Goal: Task Accomplishment & Management: Use online tool/utility

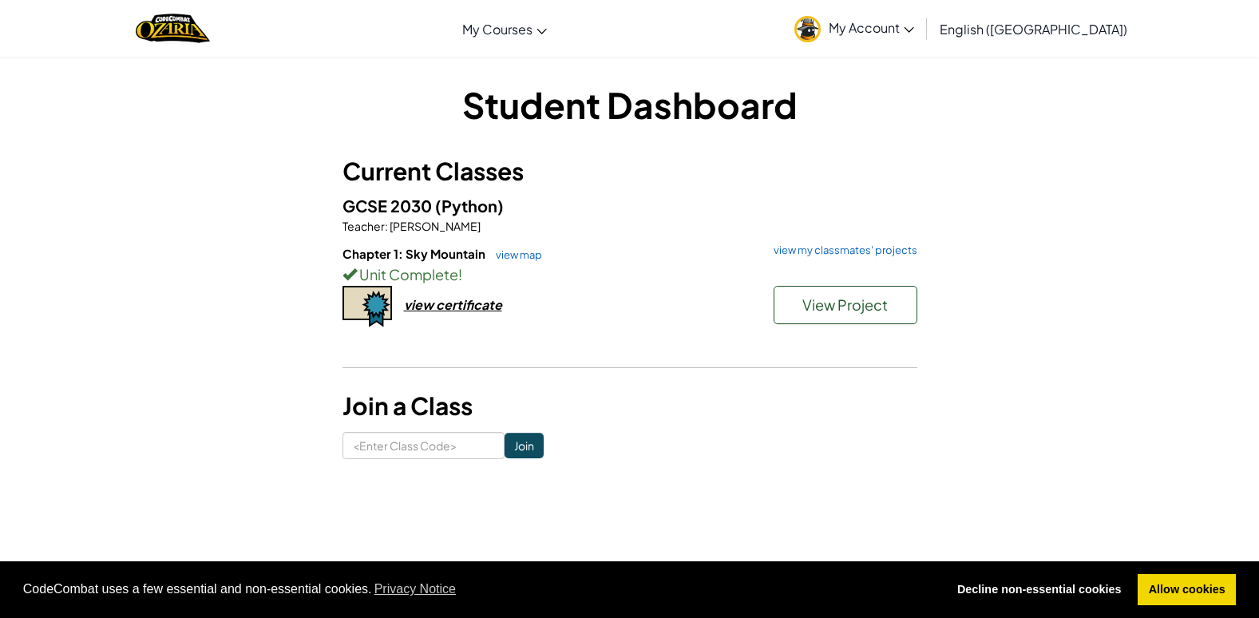
click at [914, 27] on span "My Account" at bounding box center [870, 27] width 85 height 17
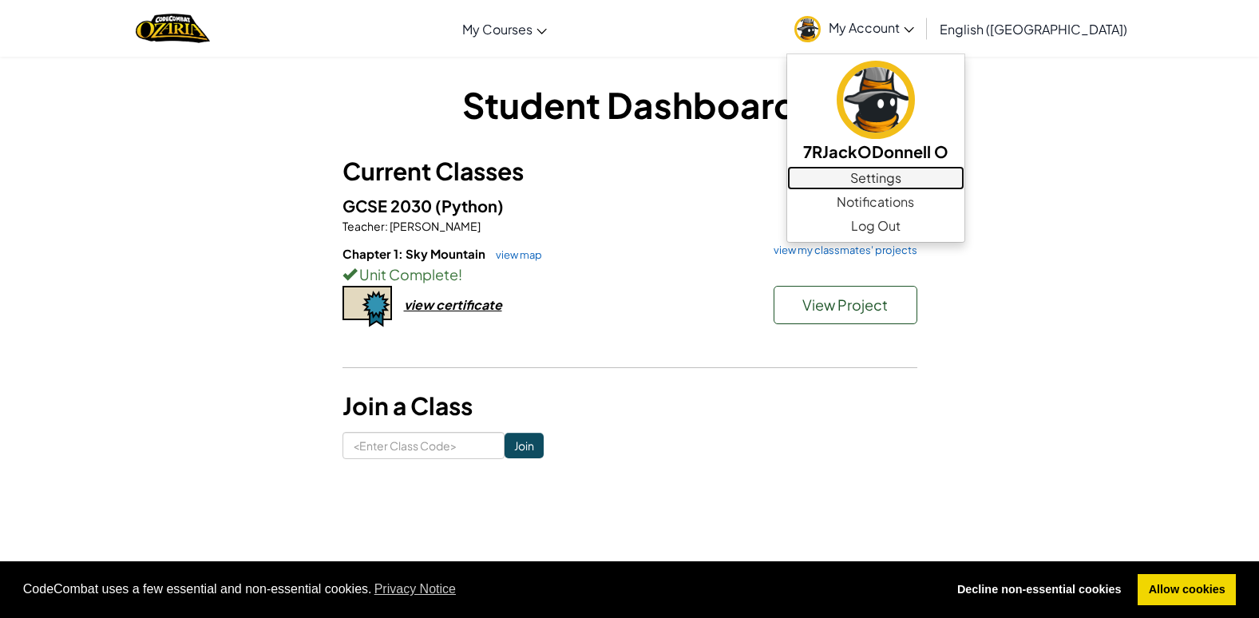
click at [948, 181] on link "Settings" at bounding box center [875, 178] width 177 height 24
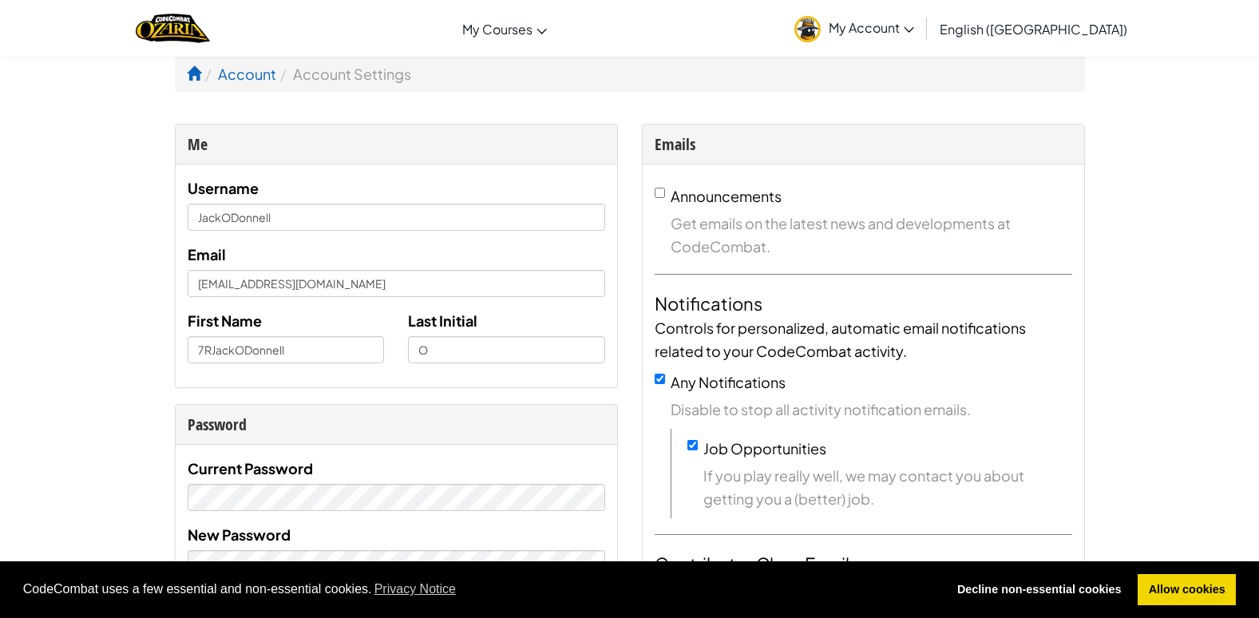
click at [821, 37] on img at bounding box center [807, 29] width 26 height 26
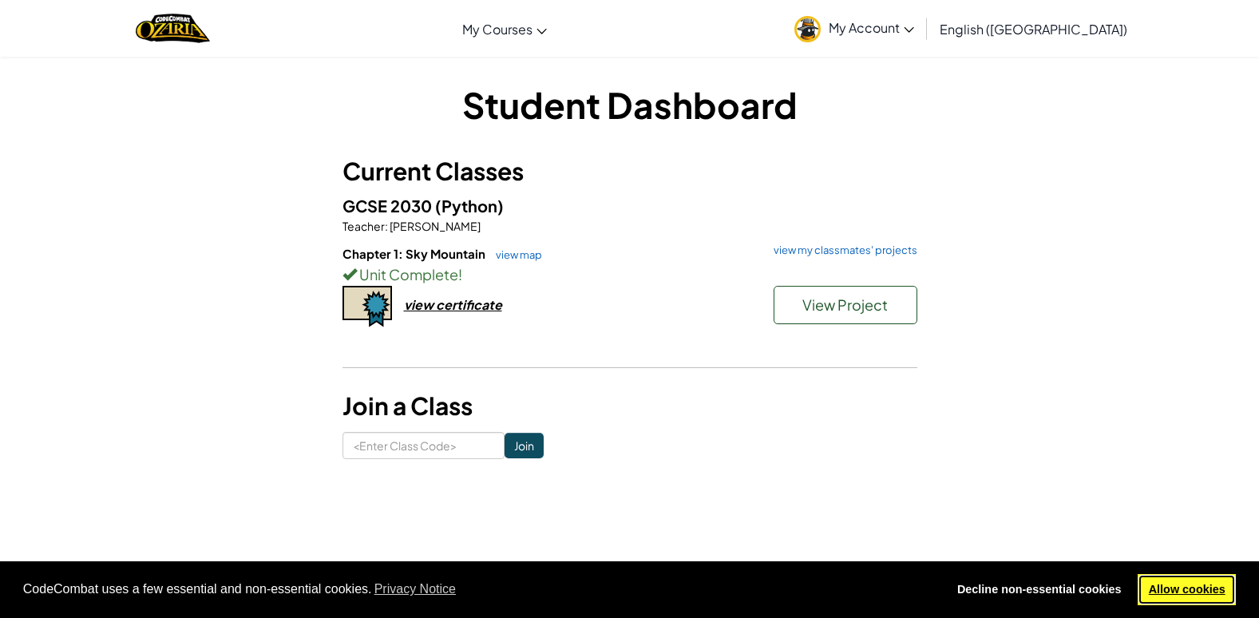
click at [1201, 578] on link "Allow cookies" at bounding box center [1186, 590] width 98 height 32
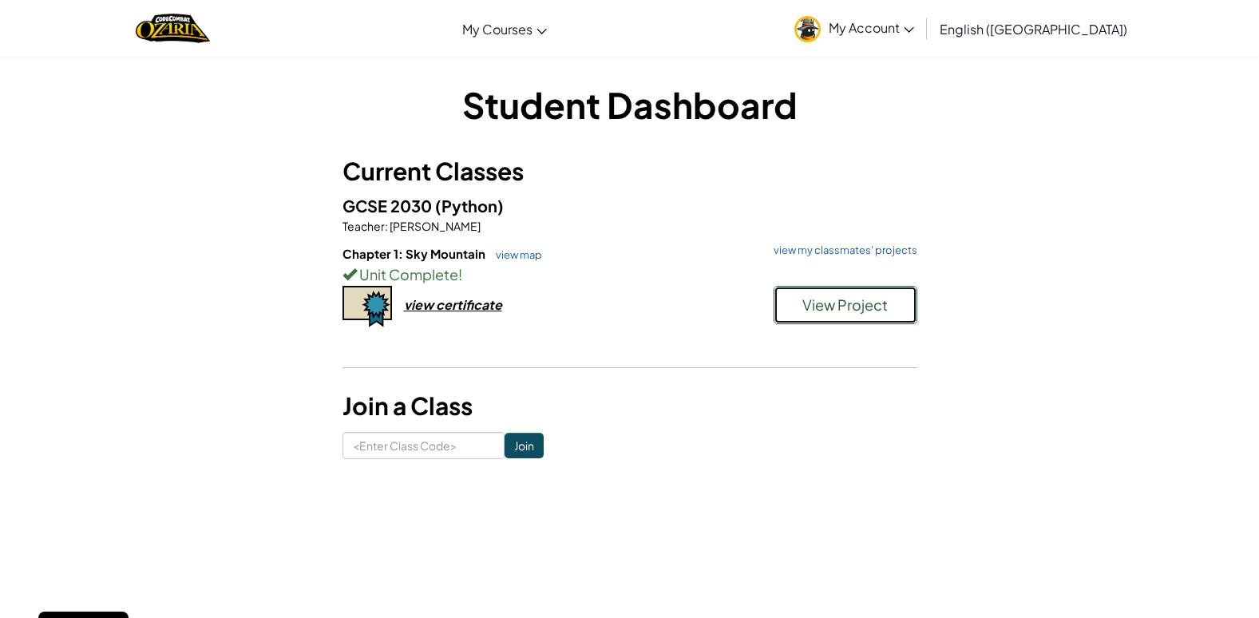
click at [875, 307] on span "View Project" at bounding box center [844, 304] width 85 height 18
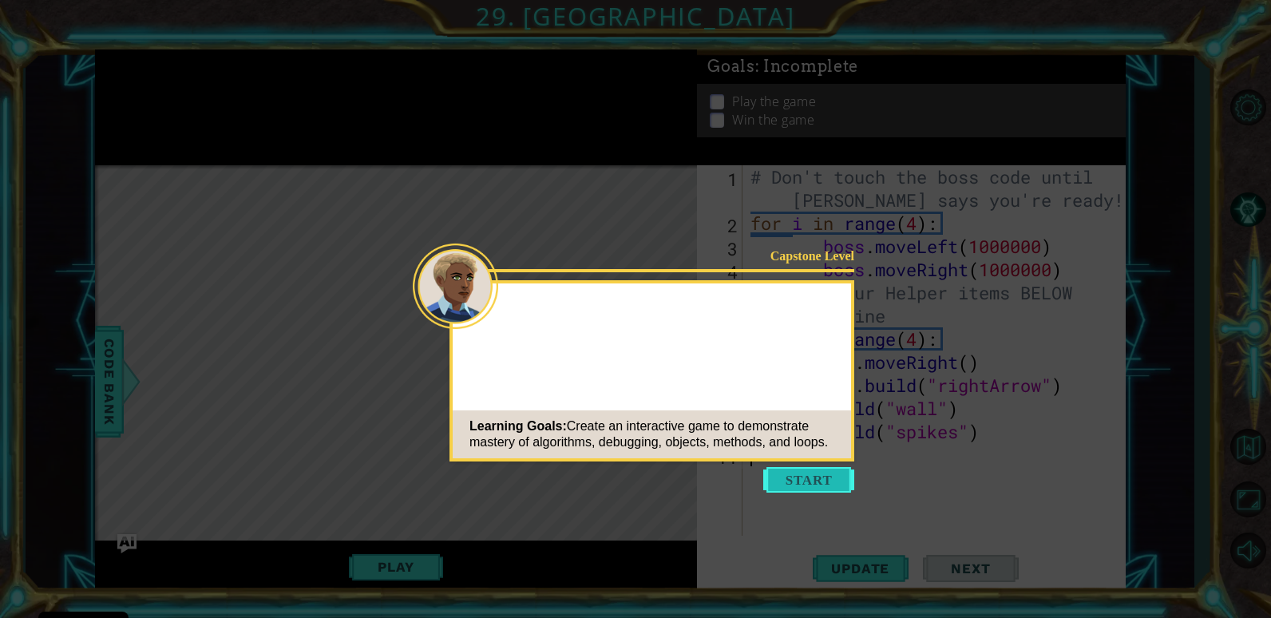
click at [828, 475] on button "Start" at bounding box center [808, 480] width 91 height 26
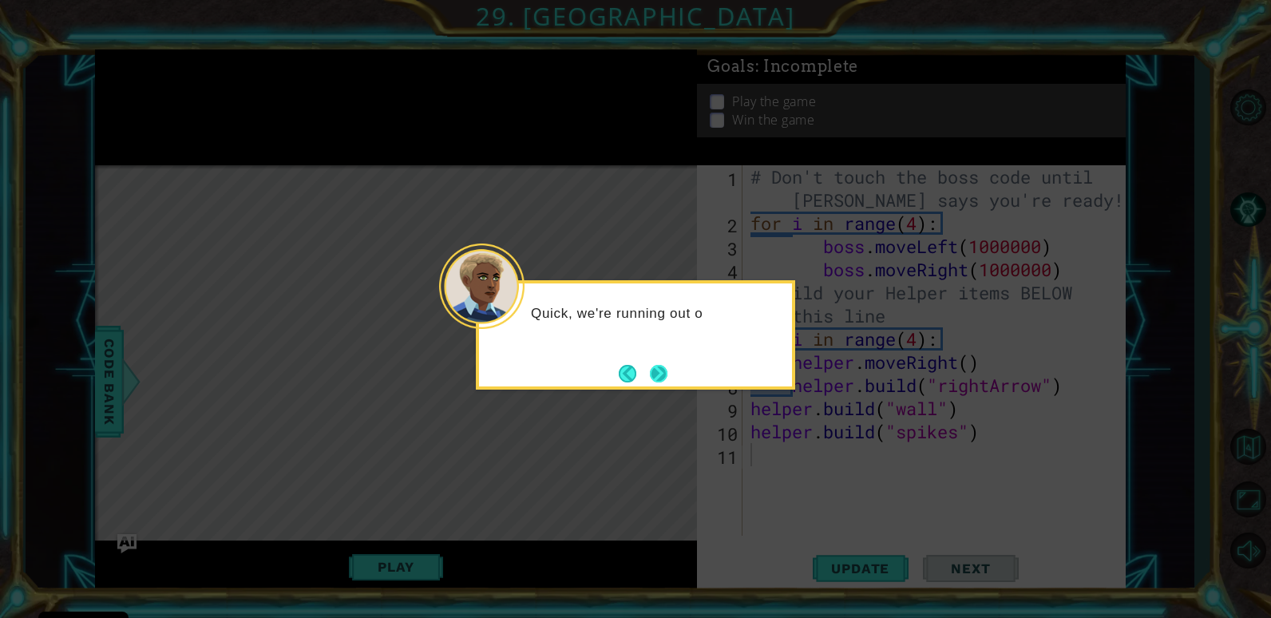
click at [667, 370] on button "Next" at bounding box center [659, 374] width 18 height 18
click at [658, 371] on button "Next" at bounding box center [659, 374] width 18 height 18
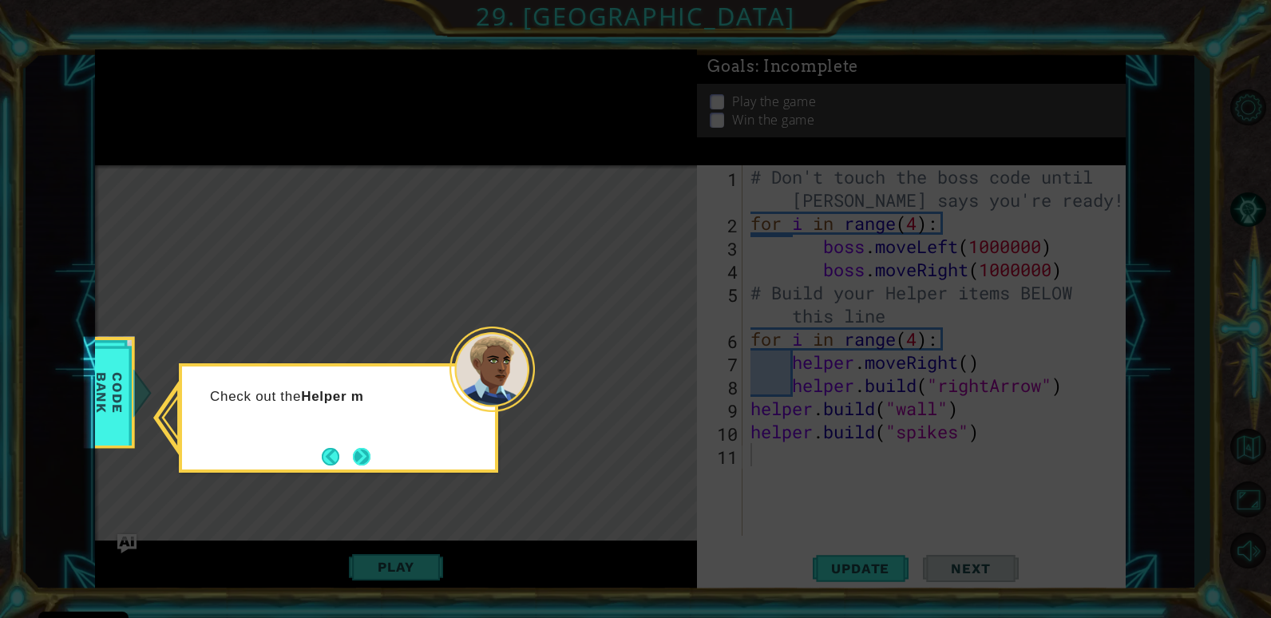
click at [370, 455] on button "Next" at bounding box center [362, 457] width 18 height 18
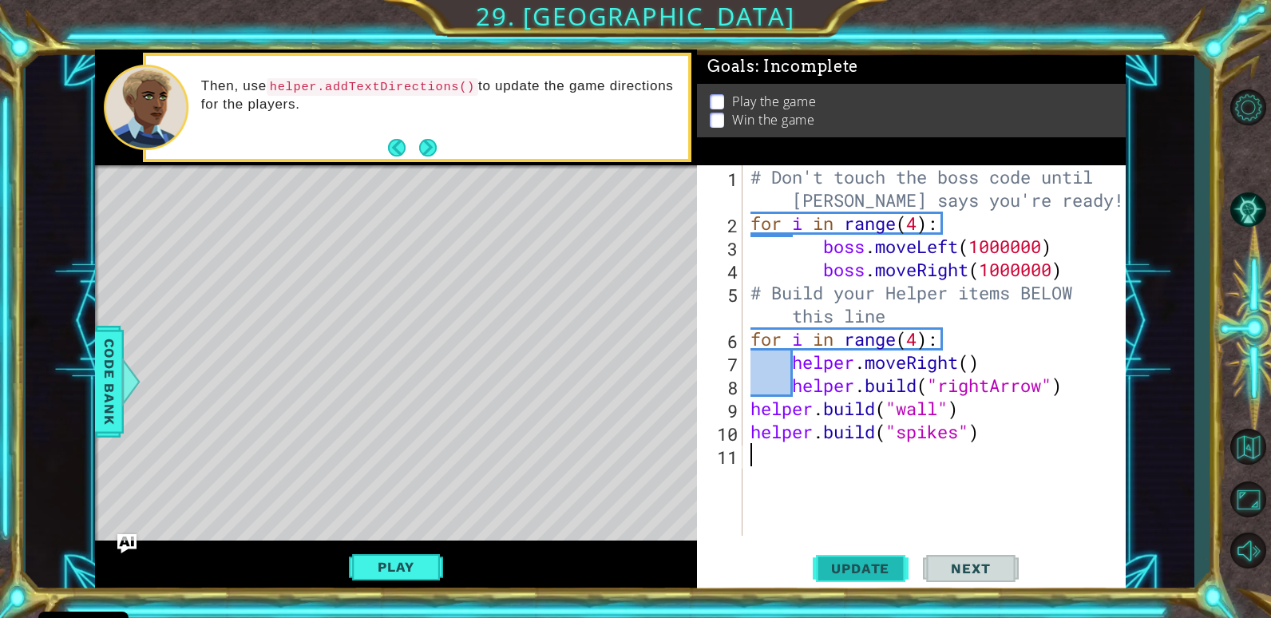
click at [831, 568] on span "Update" at bounding box center [860, 568] width 90 height 16
click at [377, 570] on button "Play" at bounding box center [395, 567] width 93 height 30
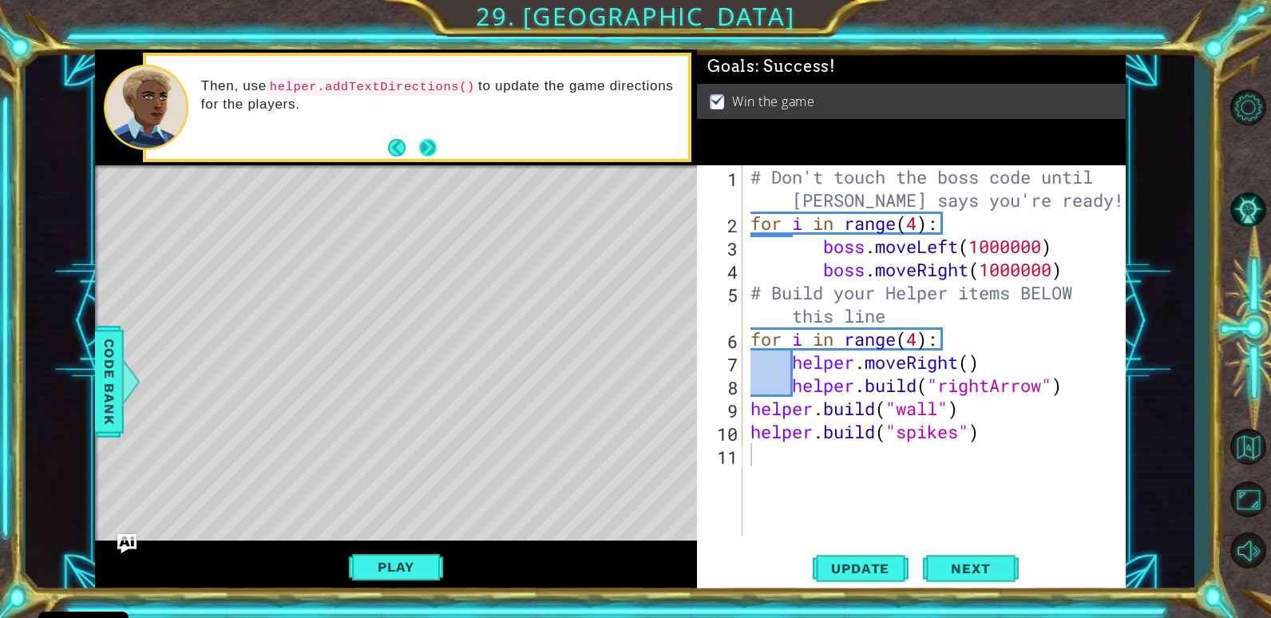
click at [421, 146] on button "Next" at bounding box center [428, 147] width 20 height 20
click at [421, 146] on button "Next" at bounding box center [428, 148] width 18 height 18
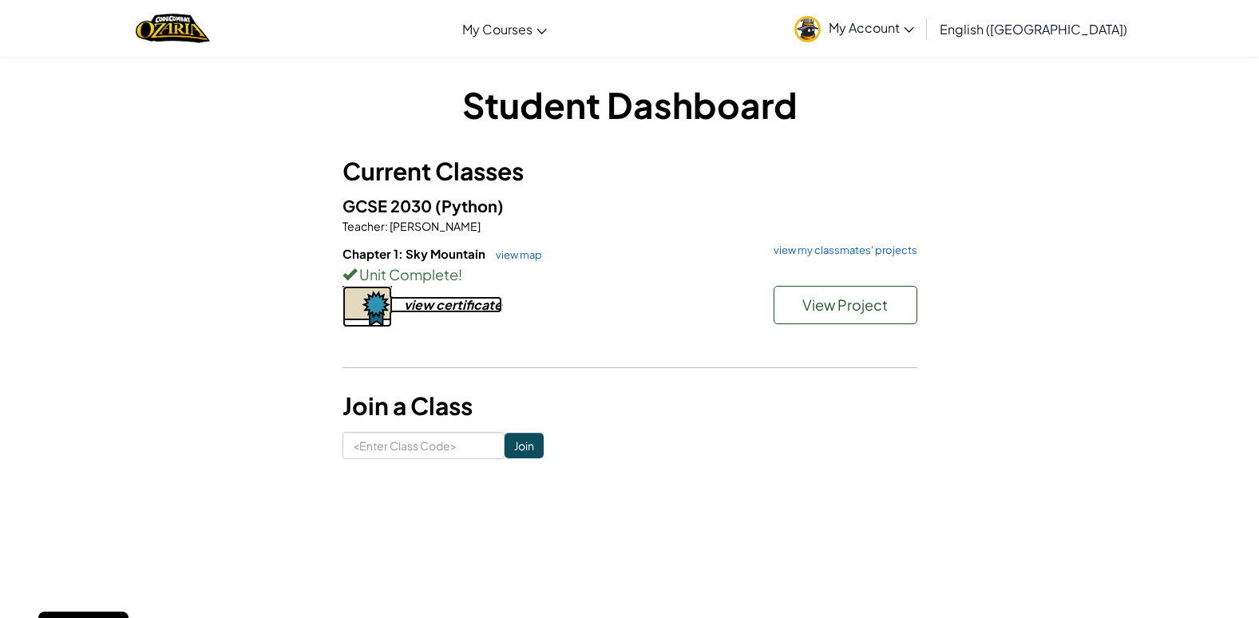
click at [429, 308] on div "view certificate" at bounding box center [453, 304] width 98 height 17
click at [428, 255] on span "Chapter 1: Sky Mountain" at bounding box center [414, 253] width 145 height 15
click at [861, 254] on link "view my classmates' projects" at bounding box center [841, 250] width 152 height 10
